Goal: Check status: Check status

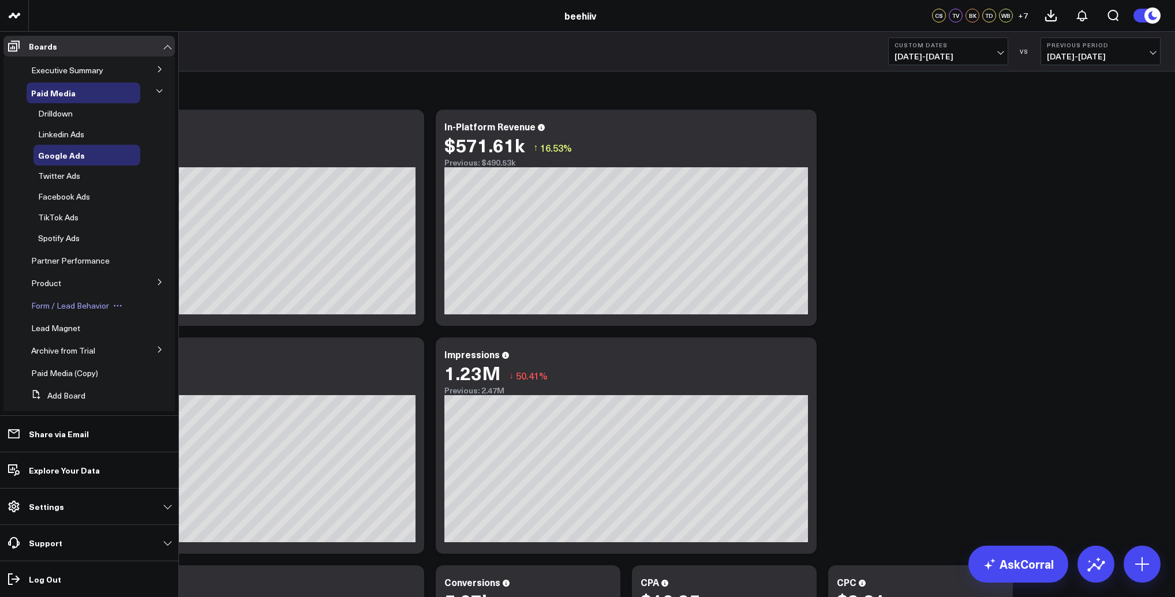
click at [104, 306] on span "Form / Lead Behavior" at bounding box center [70, 305] width 78 height 11
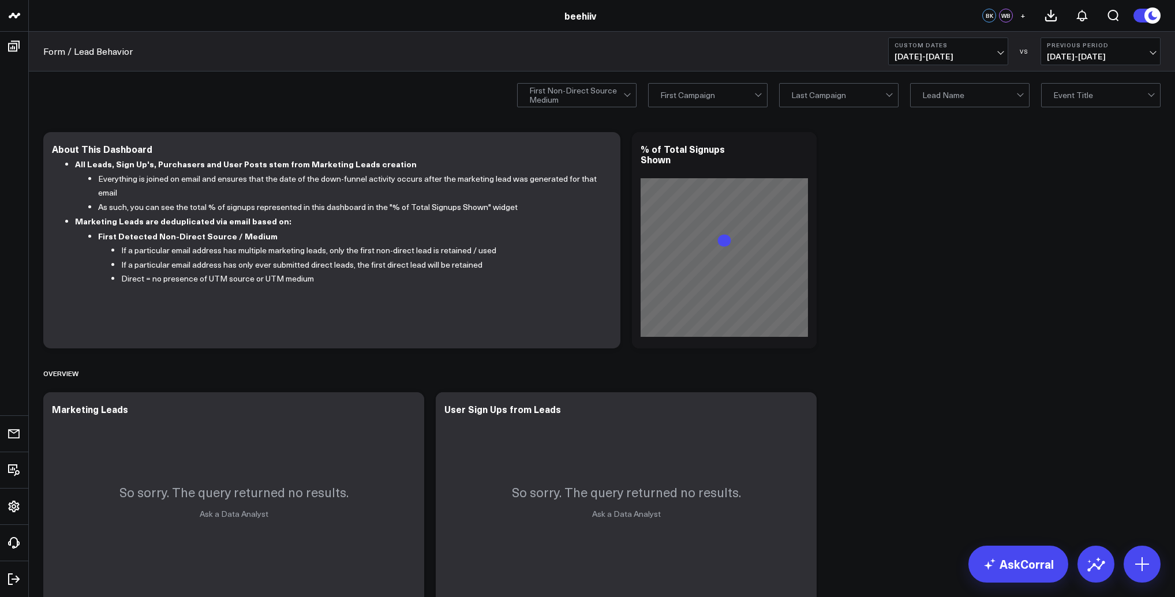
click at [917, 58] on span "[DATE] - [DATE]" at bounding box center [947, 56] width 107 height 9
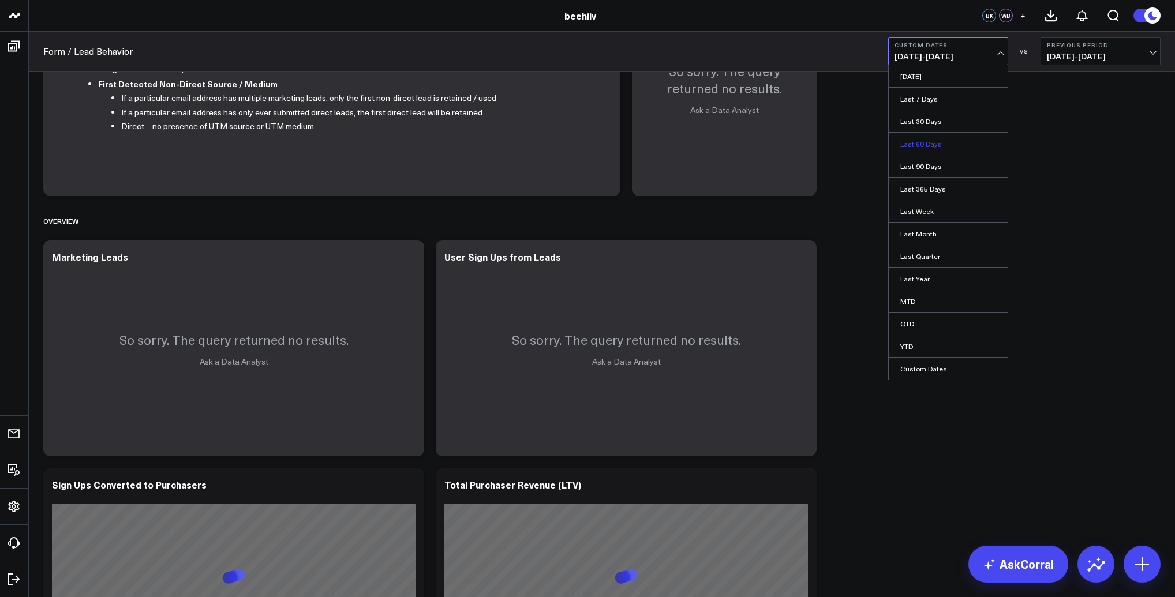
scroll to position [192, 0]
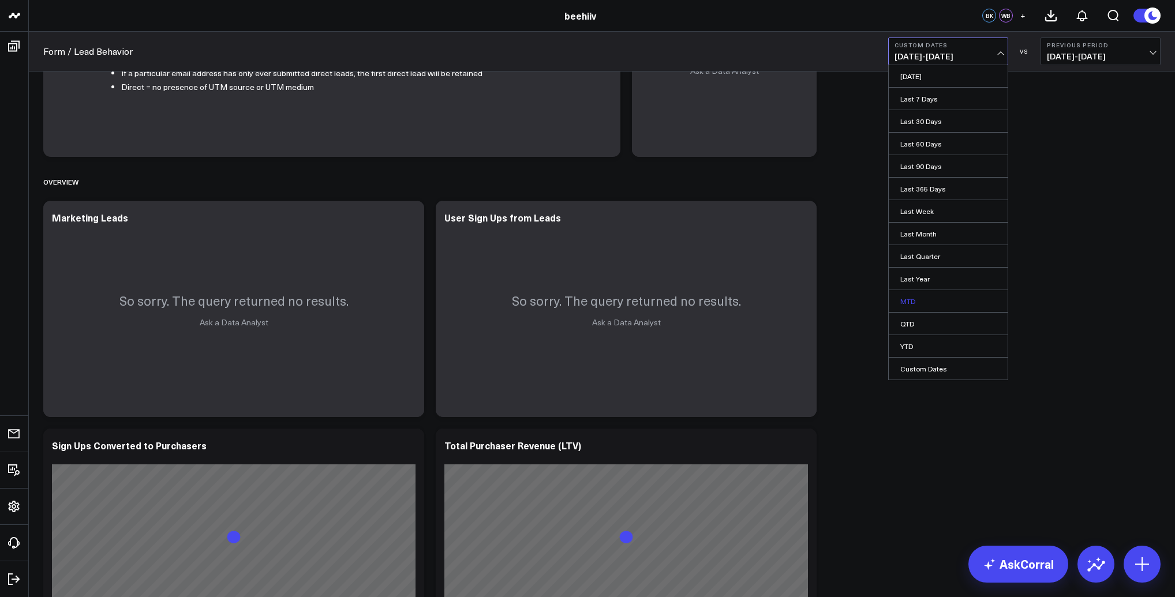
click at [936, 301] on link "MTD" at bounding box center [947, 301] width 119 height 22
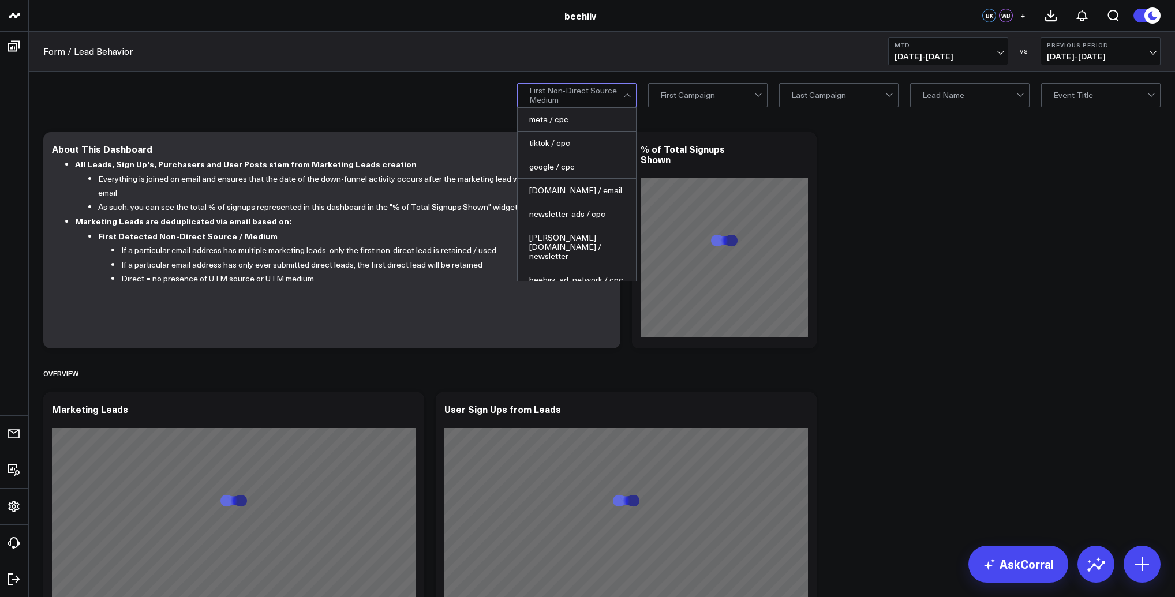
click at [575, 94] on div at bounding box center [576, 95] width 94 height 23
click at [565, 121] on div "meta / cpc" at bounding box center [577, 120] width 118 height 24
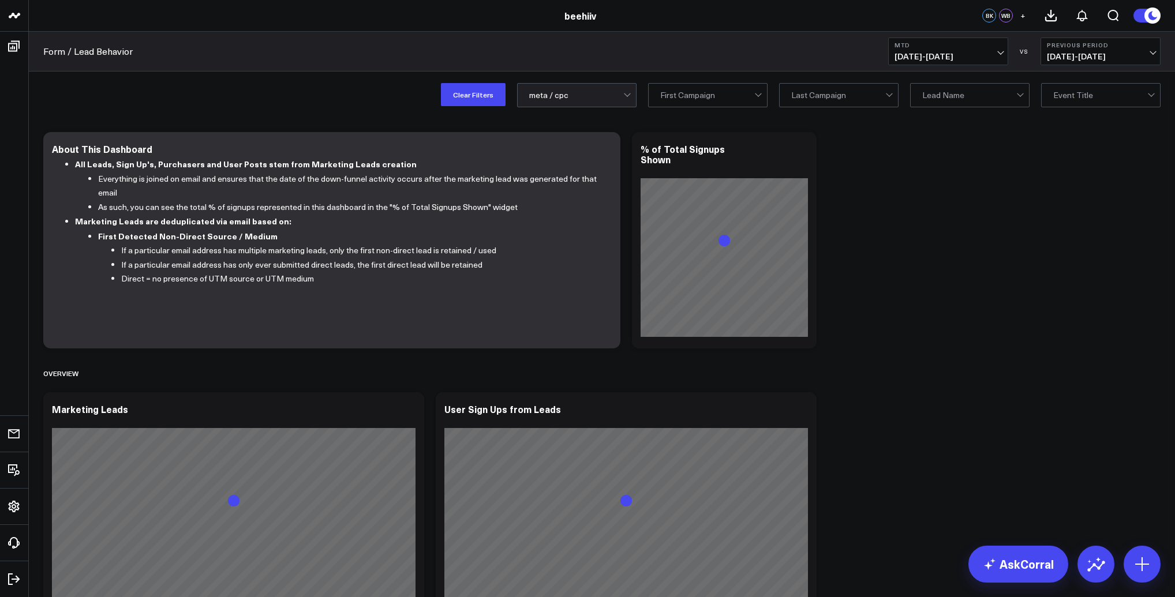
click at [326, 111] on div "Clear Filters option meta / cpc, selected. meta / cpc First Campaign Last Campa…" at bounding box center [602, 95] width 1146 height 46
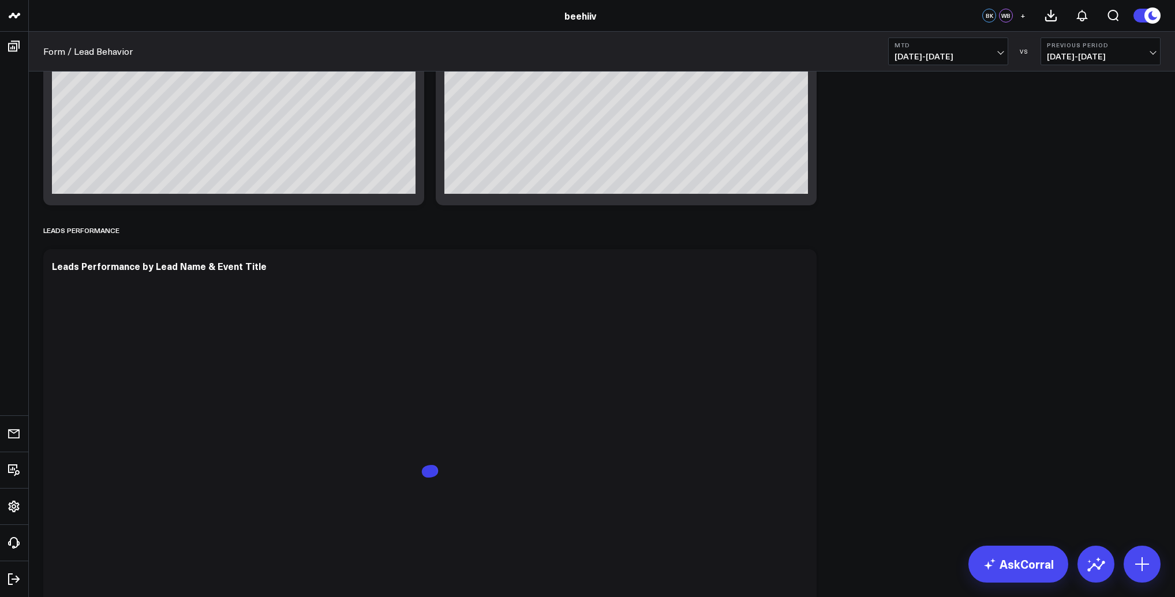
scroll to position [923, 0]
